Goal: Transaction & Acquisition: Purchase product/service

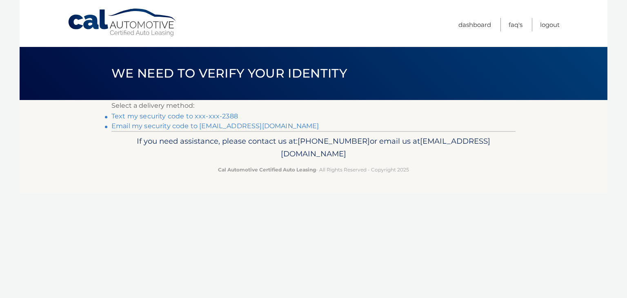
click at [166, 118] on link "Text my security code to xxx-xxx-2388" at bounding box center [174, 116] width 126 height 8
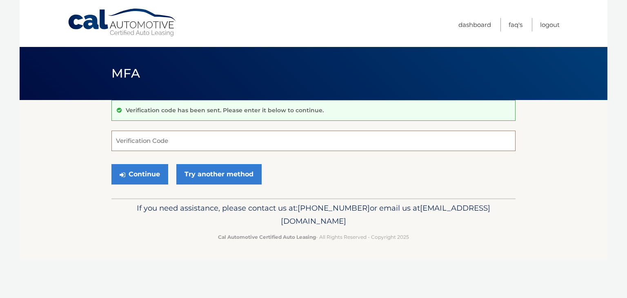
click at [172, 133] on input "Verification Code" at bounding box center [313, 141] width 404 height 20
type input "672751"
click at [152, 173] on button "Continue" at bounding box center [139, 174] width 57 height 20
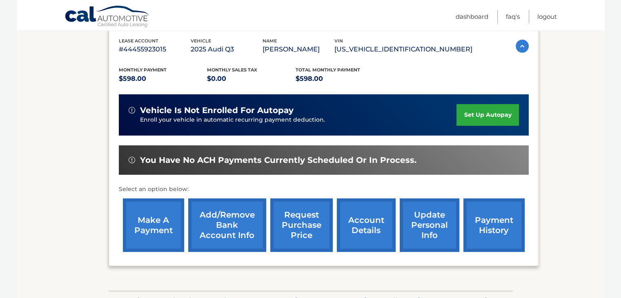
scroll to position [122, 0]
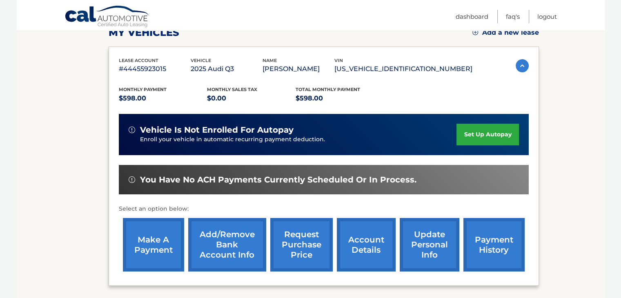
click at [155, 244] on link "make a payment" at bounding box center [153, 244] width 61 height 53
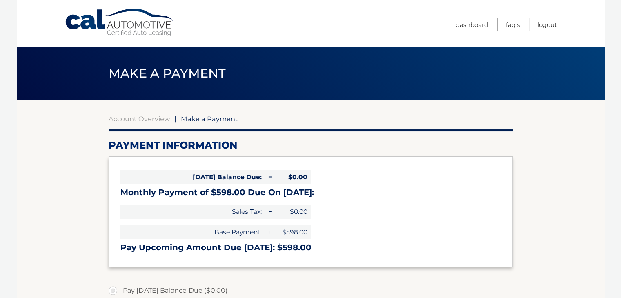
select select "ODc1YjllMzMtODNmZC00NDAxLWJkYzYtYjhiOThiZWUxODAy"
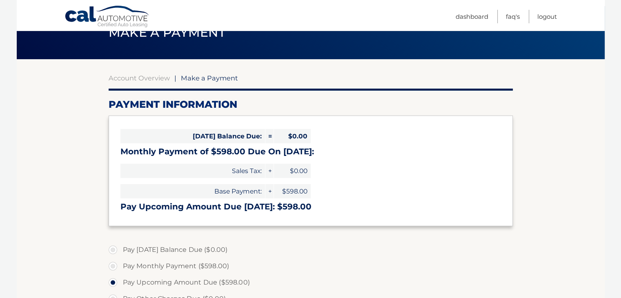
scroll to position [82, 0]
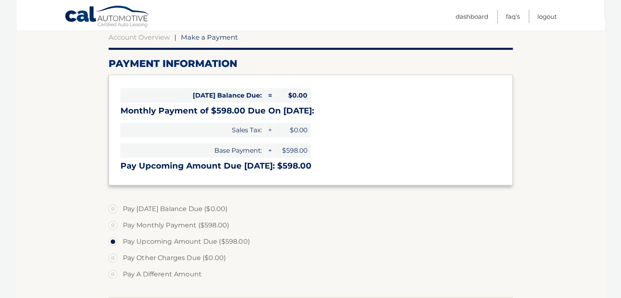
click at [113, 227] on label "Pay Monthly Payment ($598.00)" at bounding box center [311, 225] width 404 height 16
click at [113, 227] on input "Pay Monthly Payment ($598.00)" at bounding box center [116, 223] width 8 height 13
radio input "true"
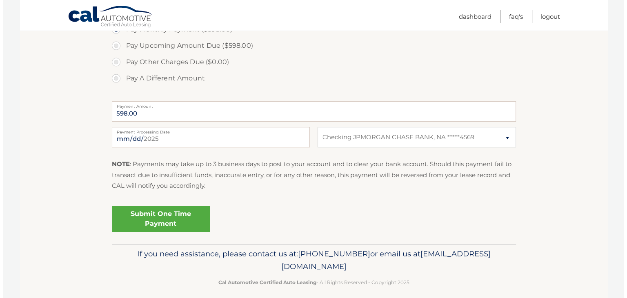
scroll to position [285, 0]
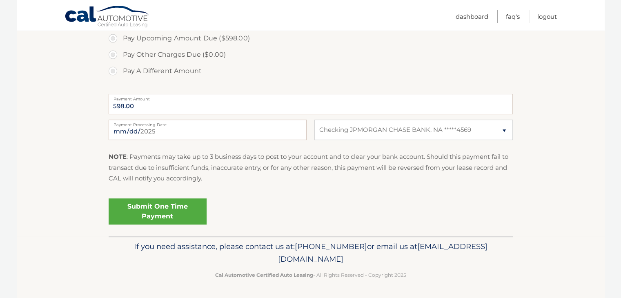
click at [184, 215] on link "Submit One Time Payment" at bounding box center [158, 211] width 98 height 26
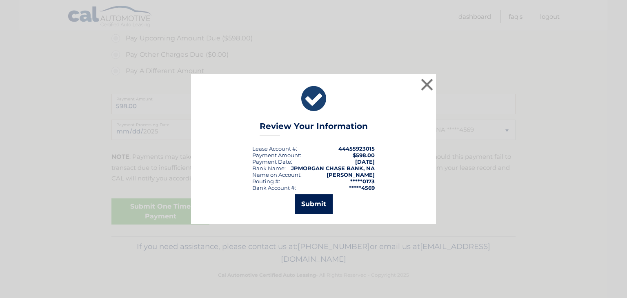
click at [314, 204] on button "Submit" at bounding box center [314, 204] width 38 height 20
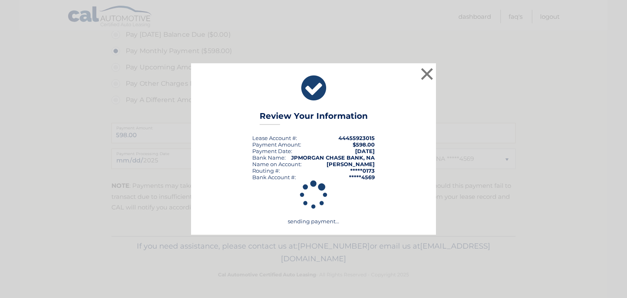
scroll to position [255, 0]
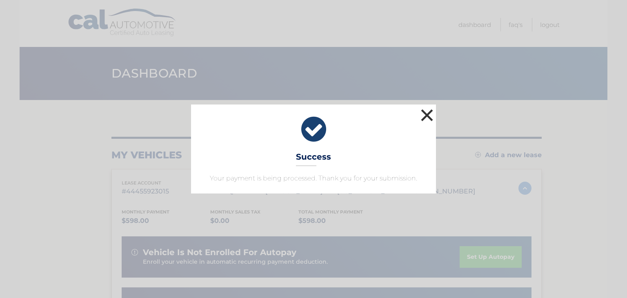
click at [429, 115] on button "×" at bounding box center [427, 115] width 16 height 16
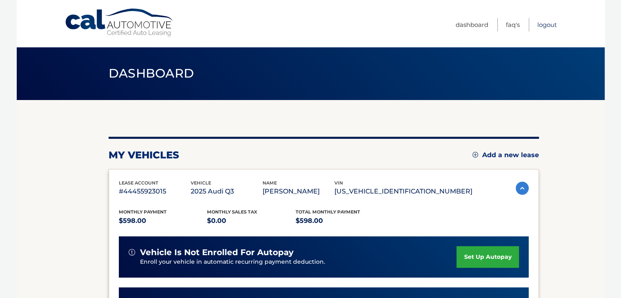
click at [548, 24] on link "Logout" at bounding box center [547, 24] width 20 height 13
